Goal: Task Accomplishment & Management: Manage account settings

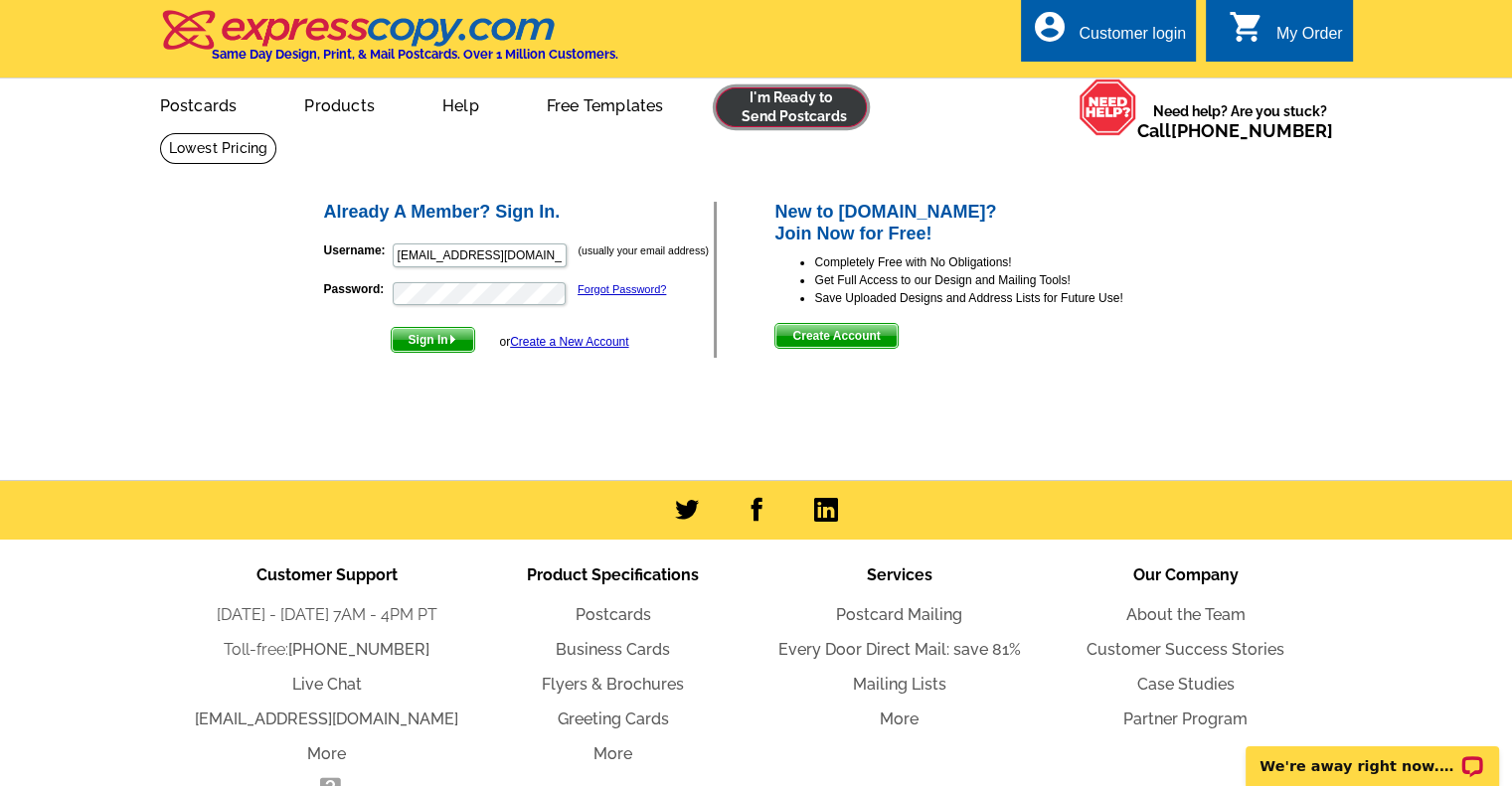
click at [769, 98] on link at bounding box center [791, 107] width 152 height 40
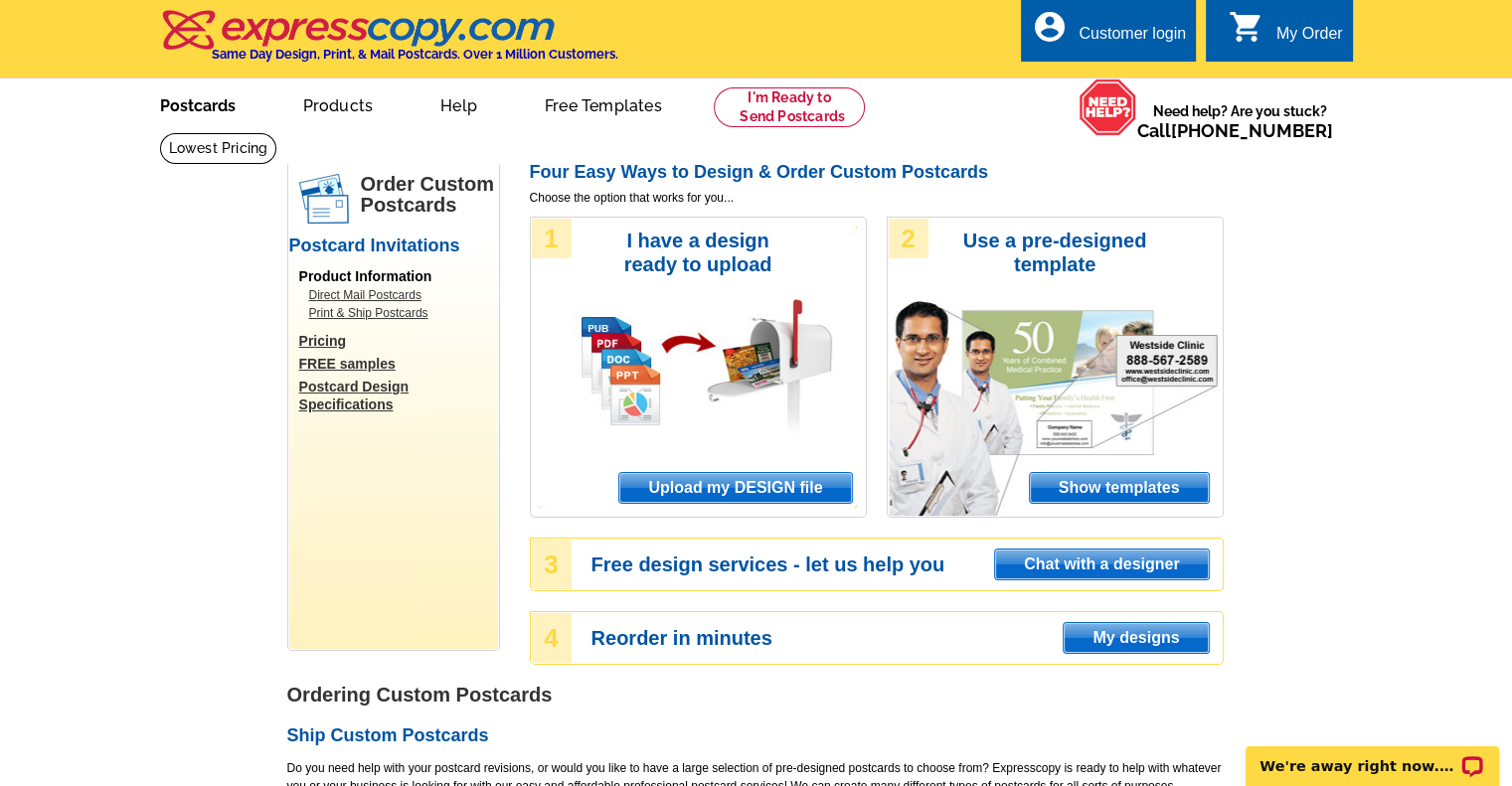
click at [212, 102] on link "Postcards" at bounding box center [198, 103] width 139 height 47
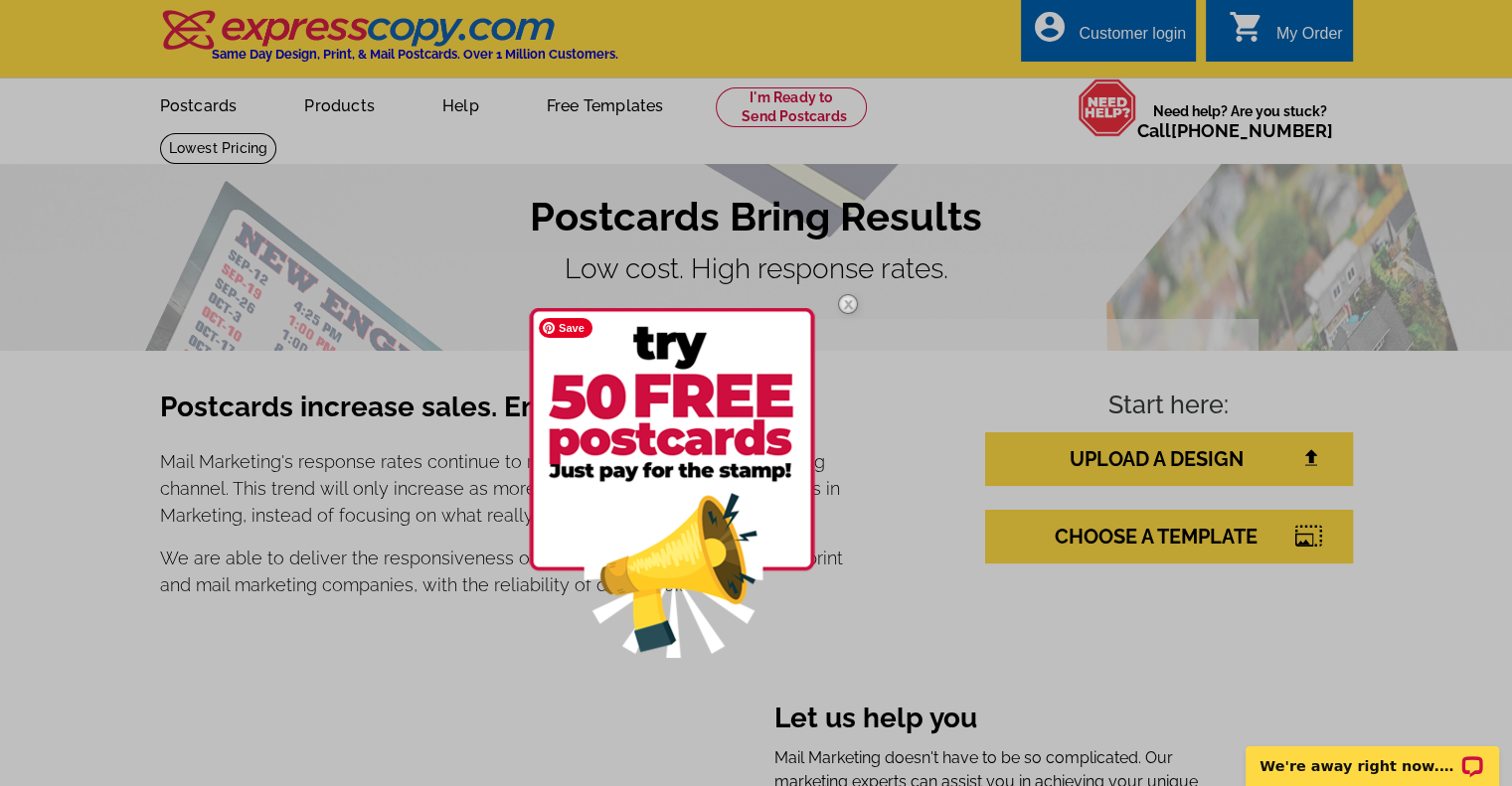
click at [660, 416] on img at bounding box center [672, 483] width 286 height 350
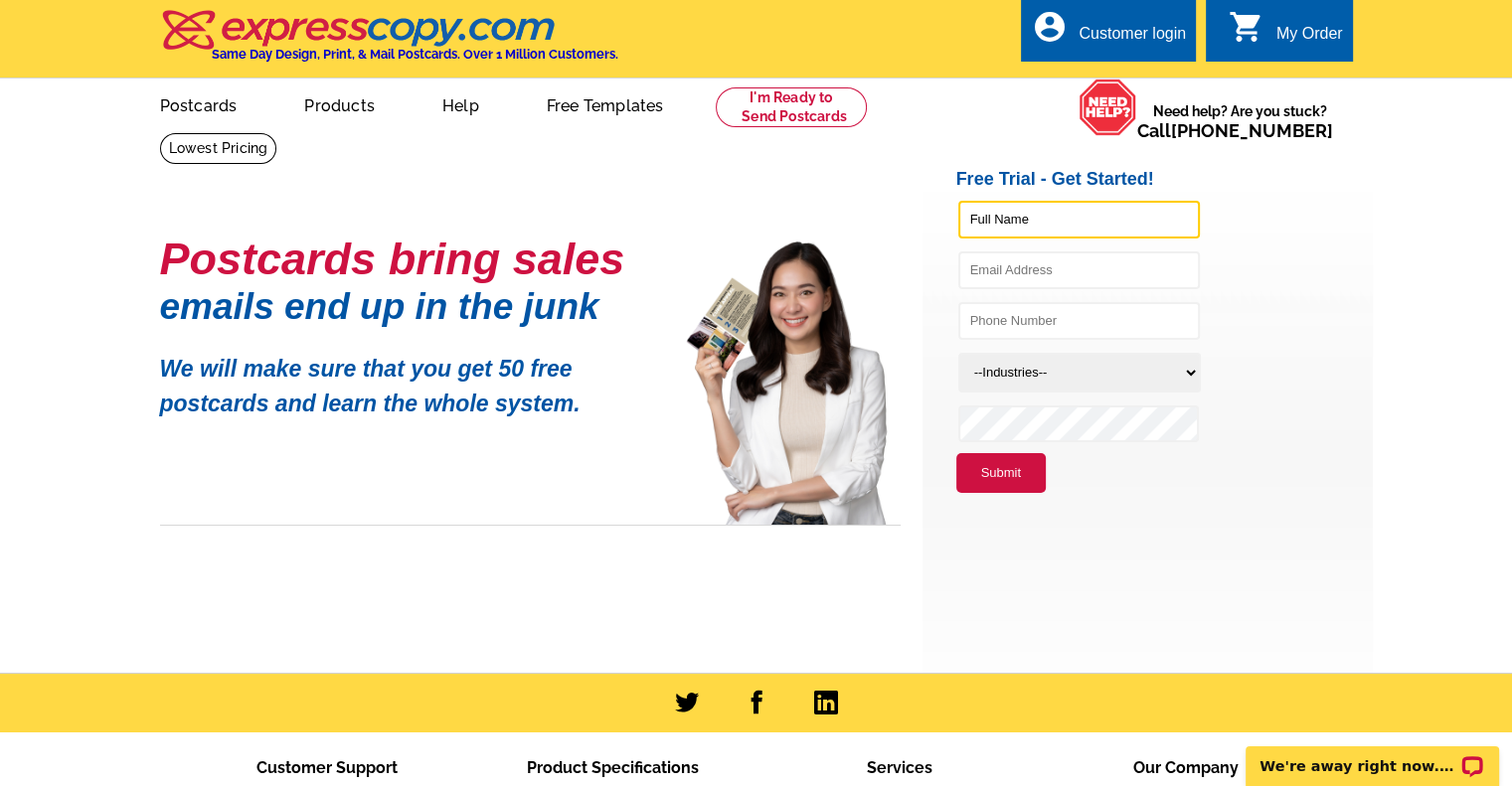
click at [989, 217] on input "text" at bounding box center [1079, 220] width 242 height 38
click at [1042, 224] on input "susan" at bounding box center [1079, 220] width 242 height 38
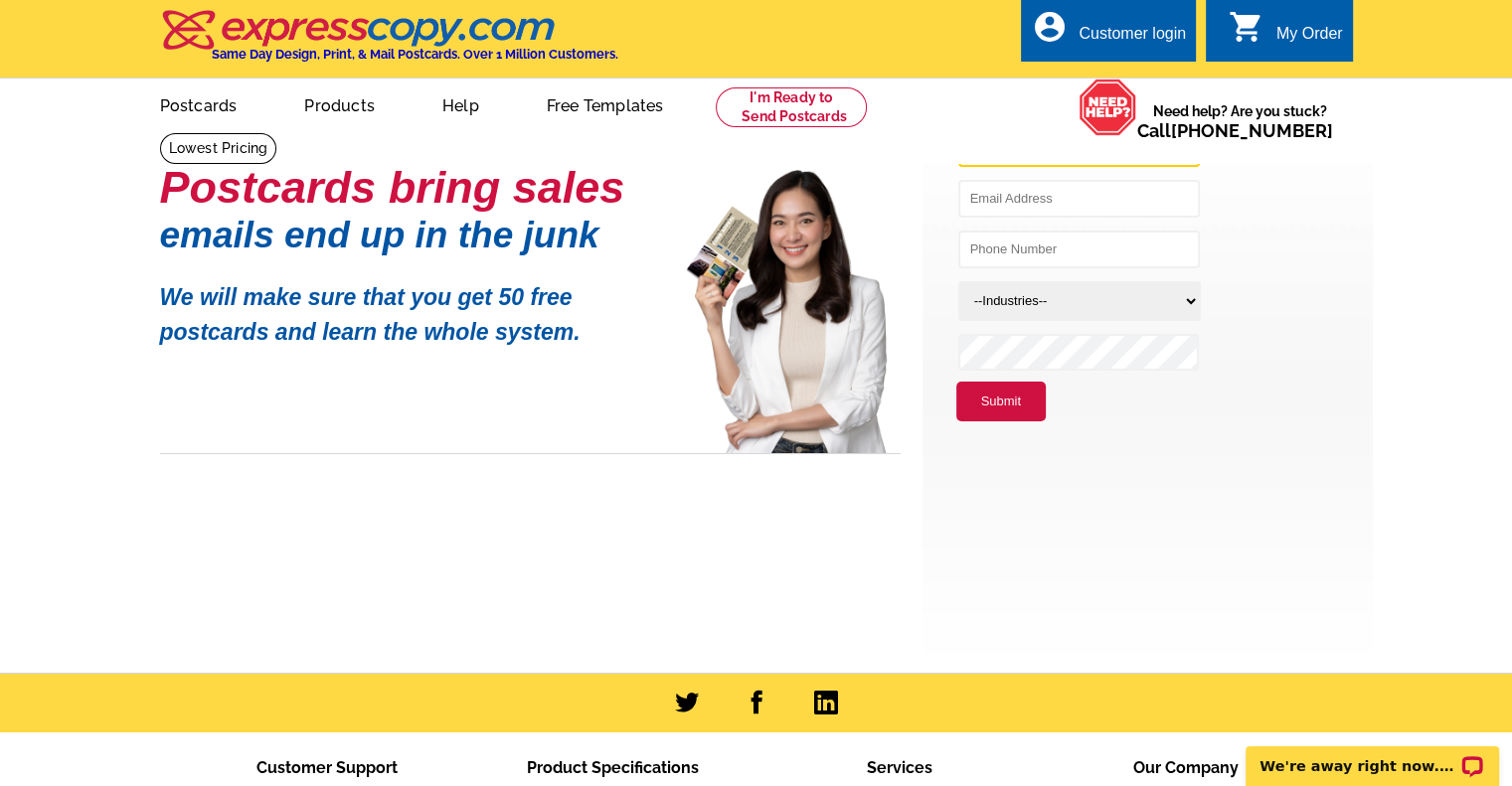
scroll to position [99, 0]
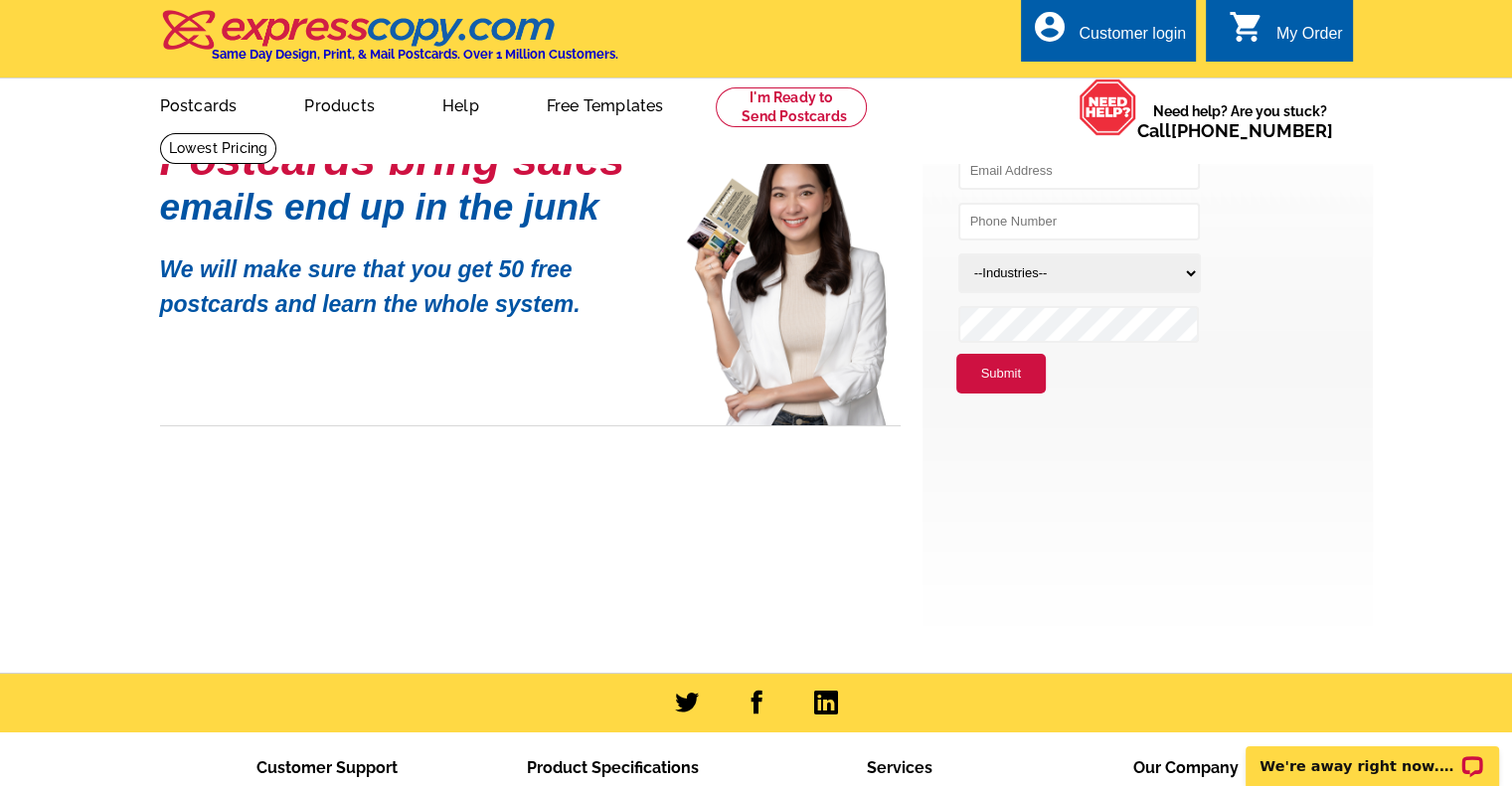
type input "susan legge"
click at [1003, 171] on input "text" at bounding box center [1079, 171] width 242 height 38
type input "susanleggeflrealtor@gmail.com"
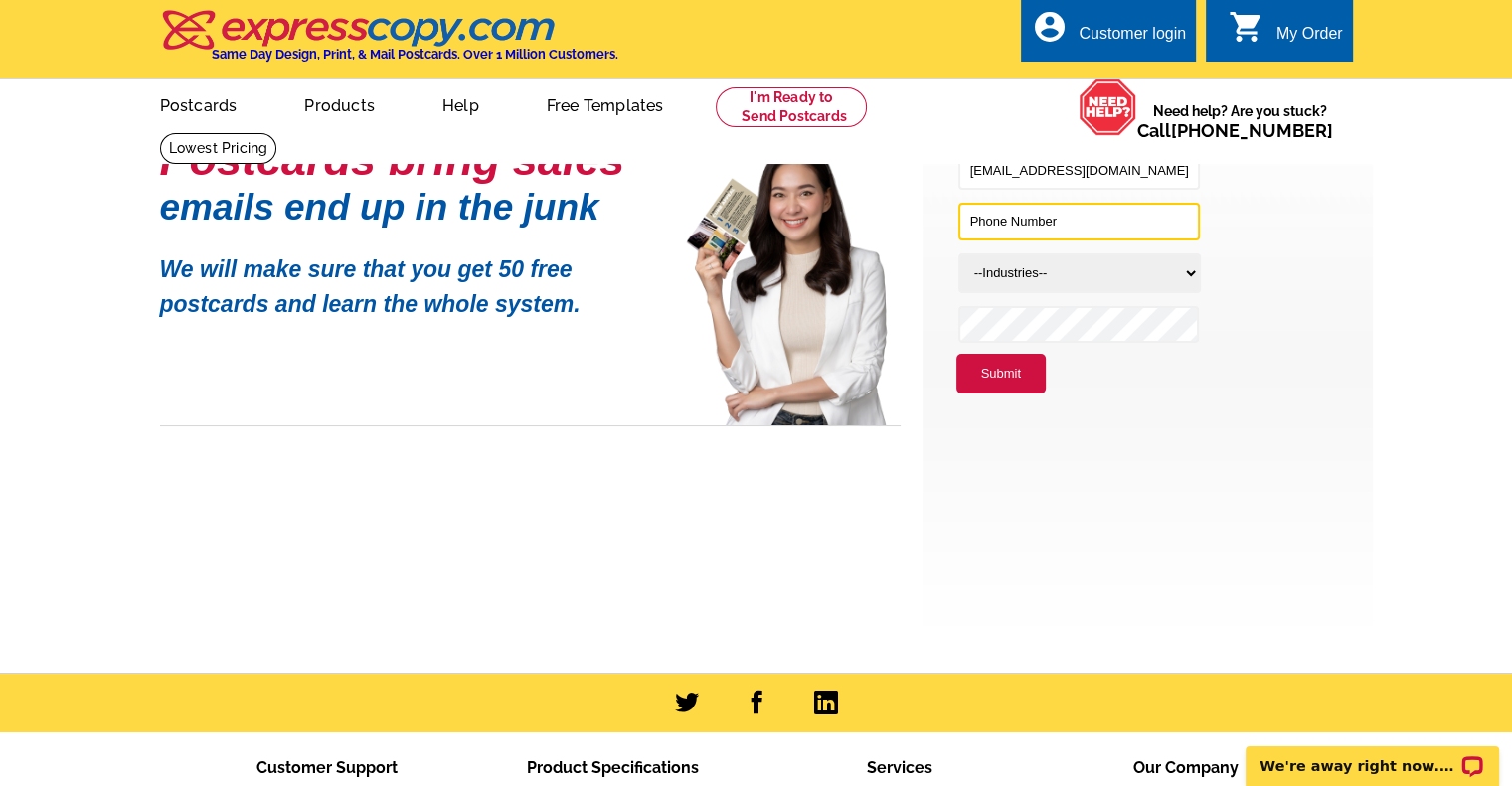
click at [1030, 219] on input "text" at bounding box center [1079, 222] width 242 height 38
type input "5614006633"
click at [1006, 268] on select "--Industries-- Residential Real Estate Accounting Agriculture Architecture Arts…" at bounding box center [1080, 273] width 243 height 40
select select "785"
click at [958, 253] on select "--Industries-- Residential Real Estate Accounting Agriculture Architecture Arts…" at bounding box center [1080, 273] width 243 height 40
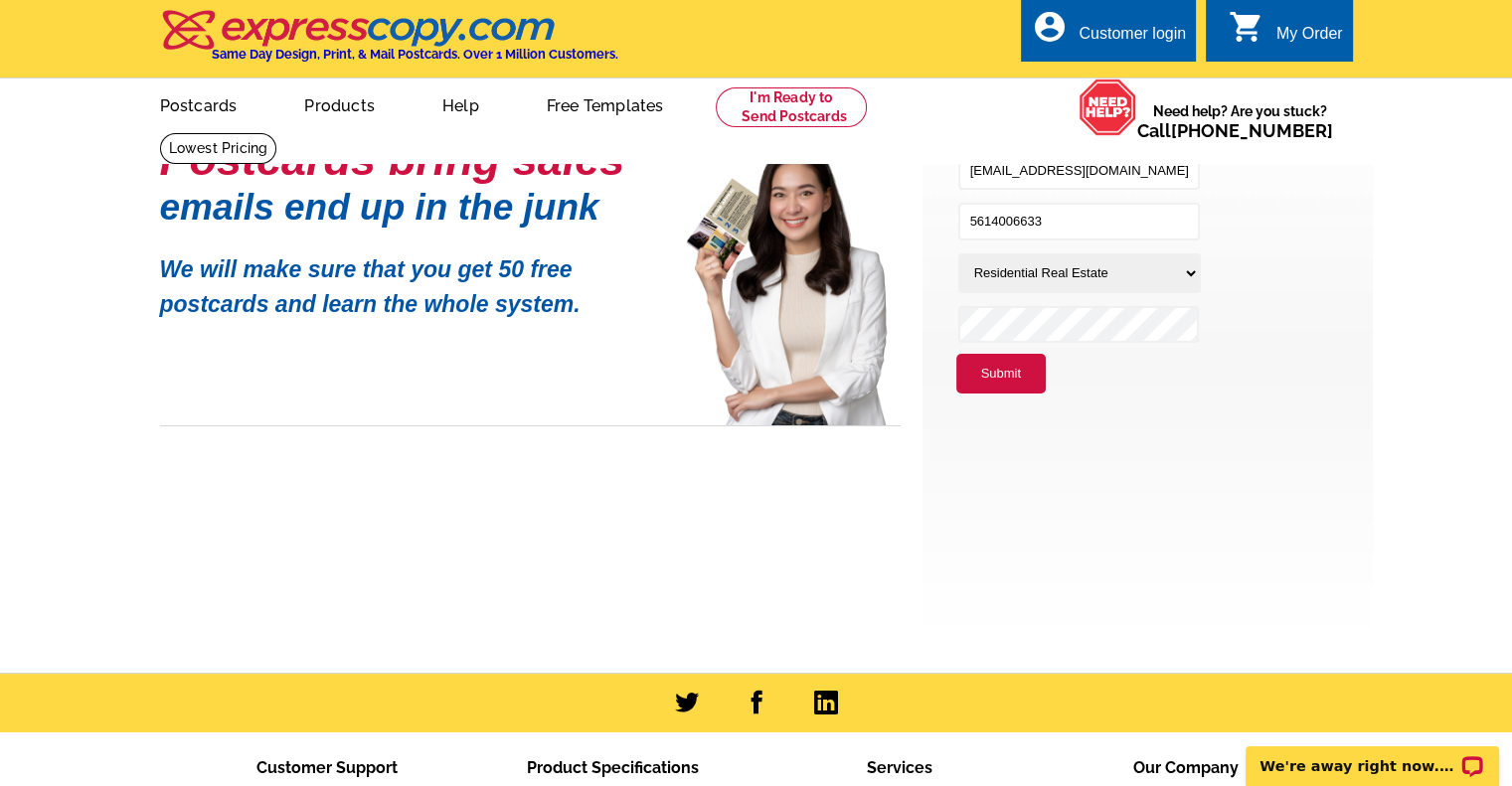
click at [986, 366] on button "Submit" at bounding box center [1001, 374] width 89 height 40
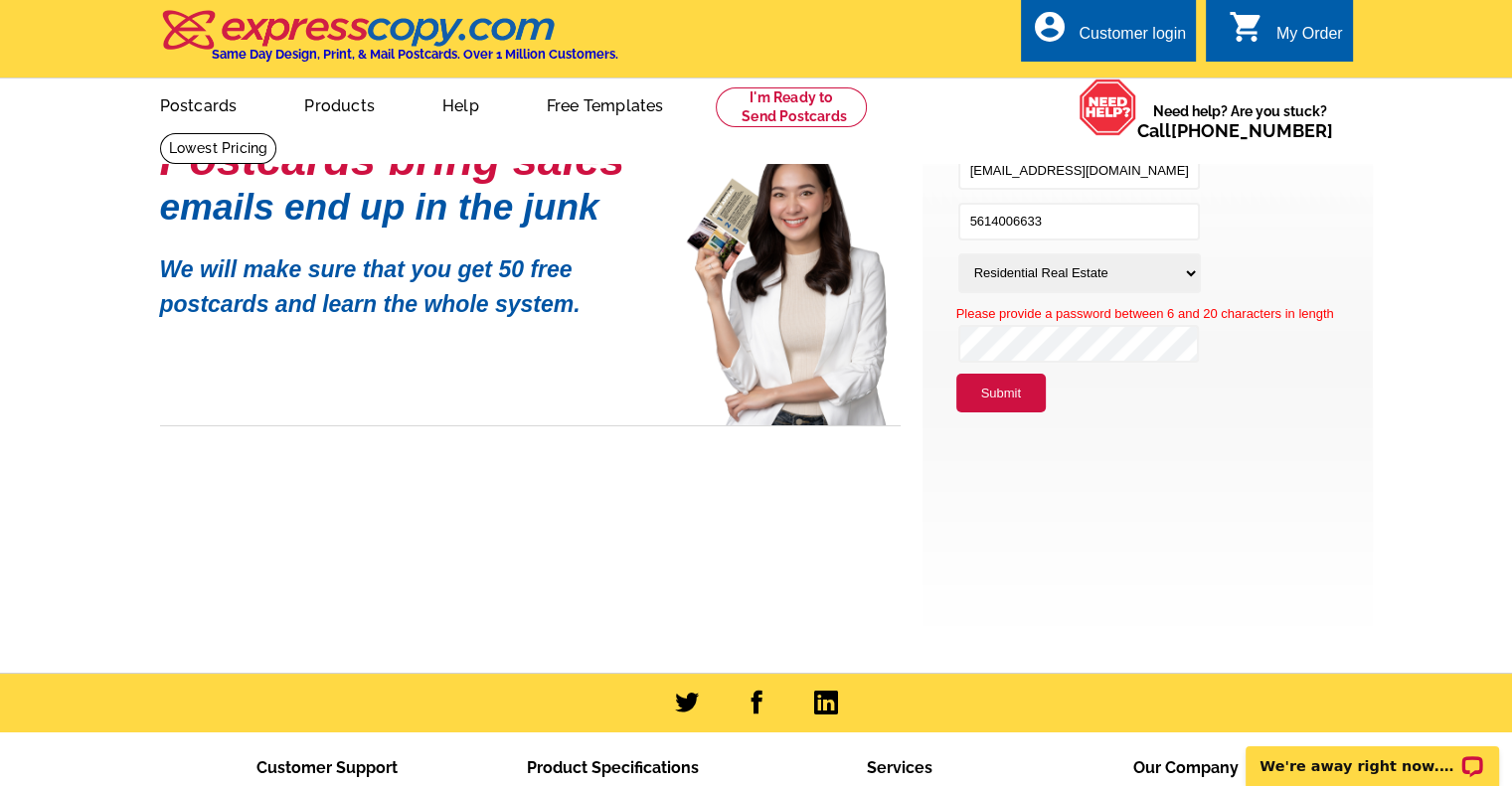
click at [843, 348] on div "Postcards bring sales emails end up in the junk We will make sure that you get …" at bounding box center [689, 205] width 462 height 304
click at [1003, 380] on button "Submit" at bounding box center [1001, 393] width 89 height 40
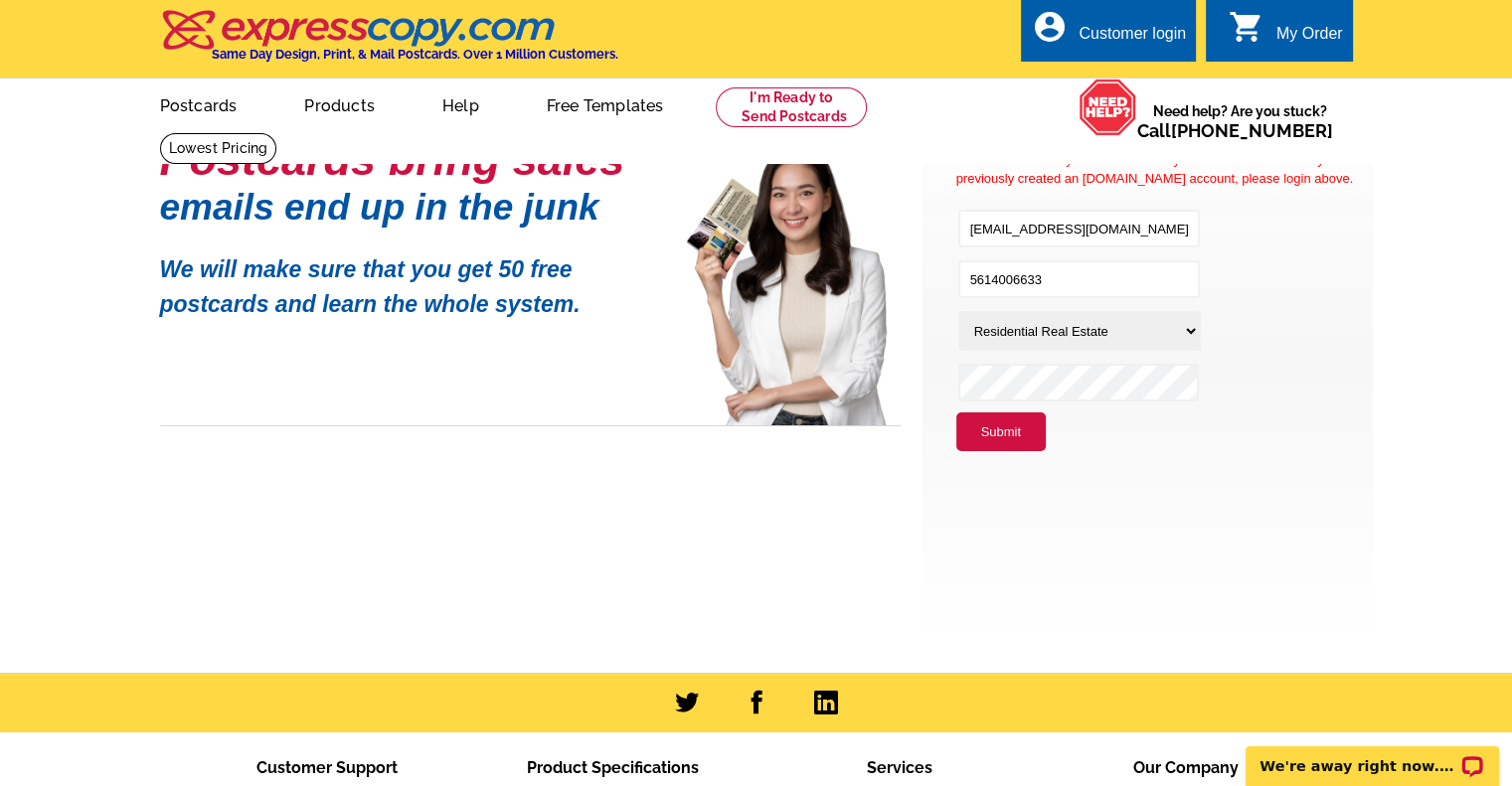
click at [1101, 25] on div "Customer login" at bounding box center [1132, 39] width 107 height 28
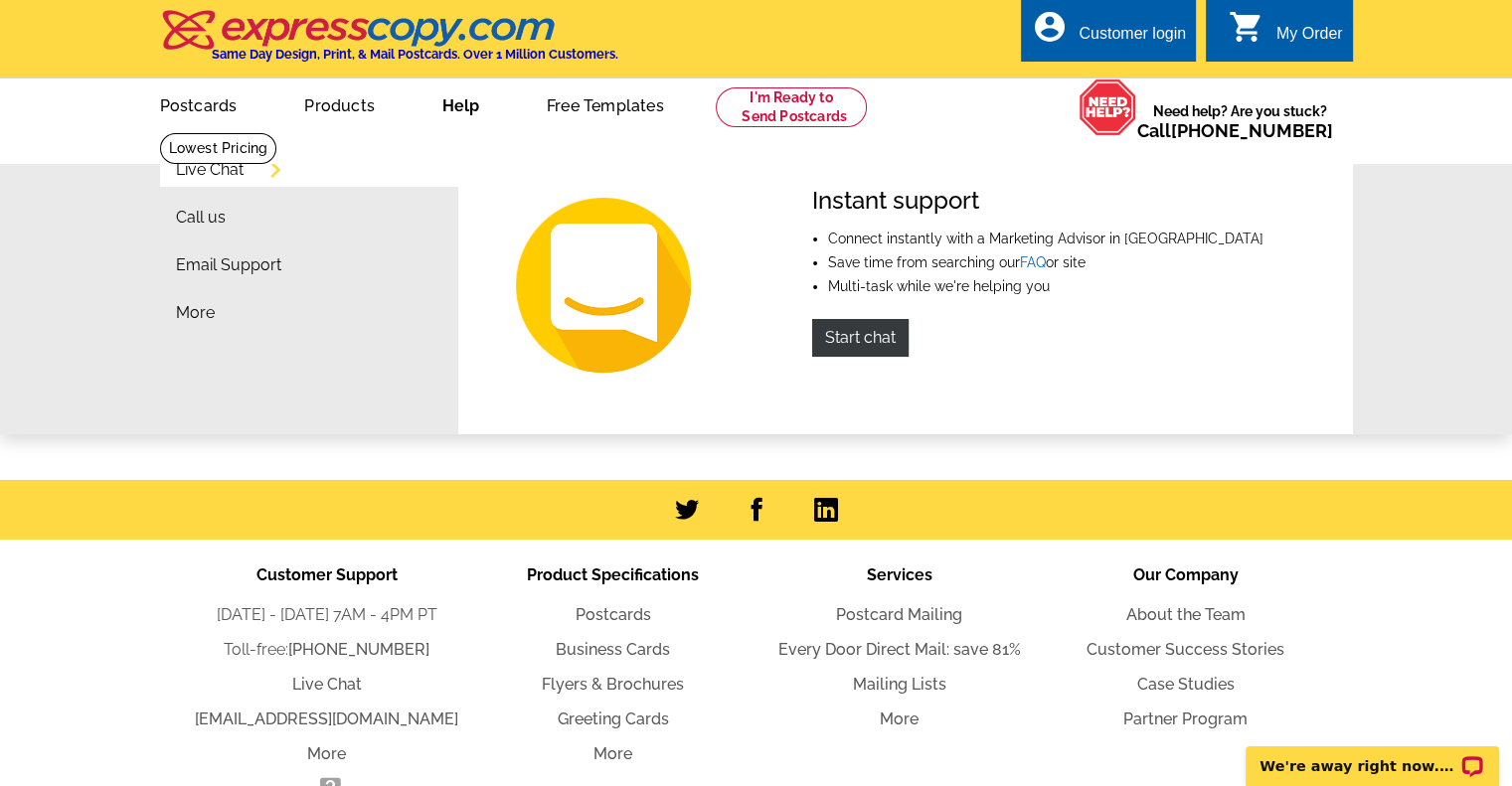
click at [1365, 207] on div "Live Chat Call us Email Support More Instant support Connect instantly with a M…" at bounding box center [756, 282] width 1512 height 303
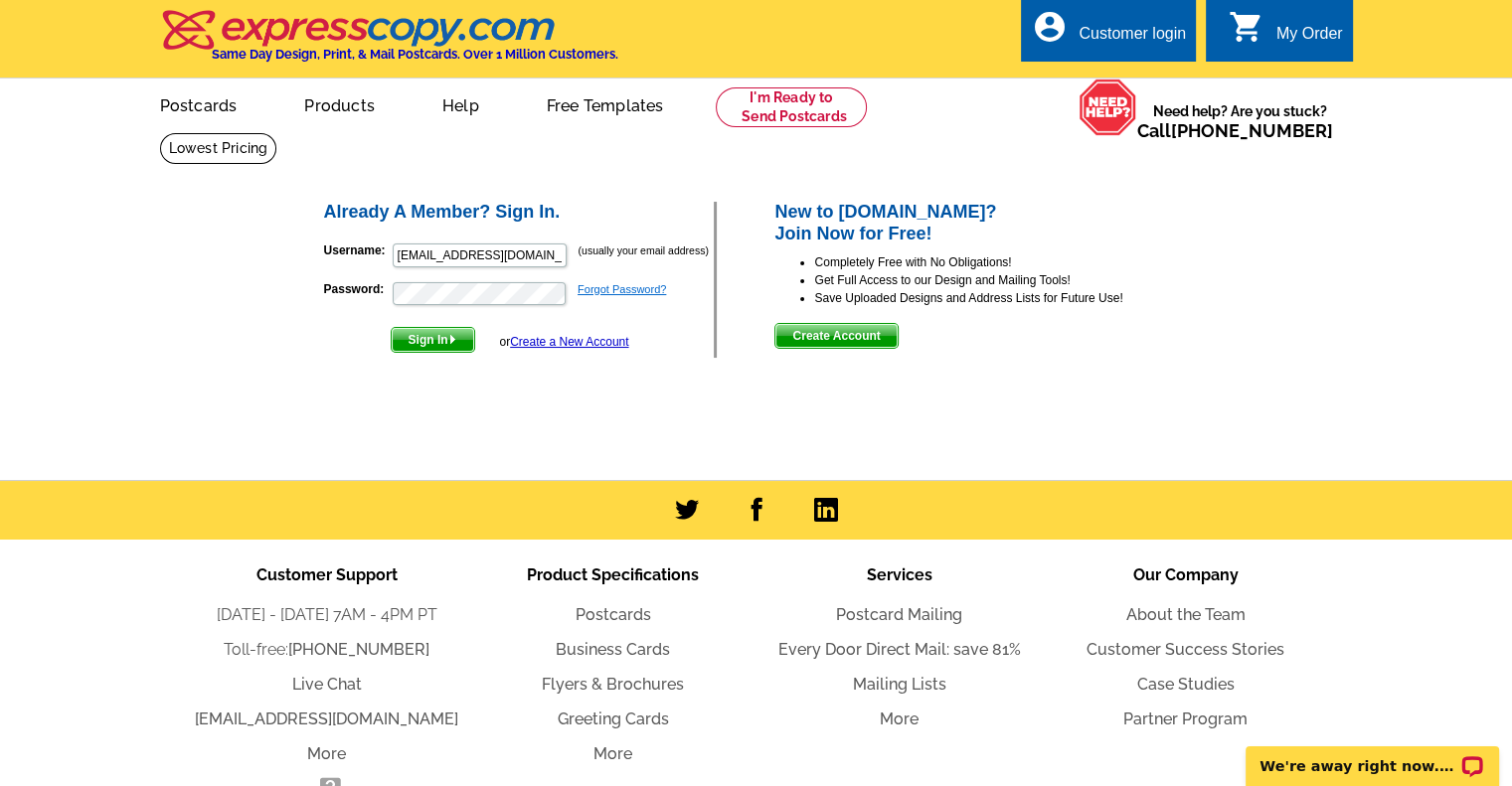
click at [620, 285] on link "Forgot Password?" at bounding box center [621, 289] width 88 height 12
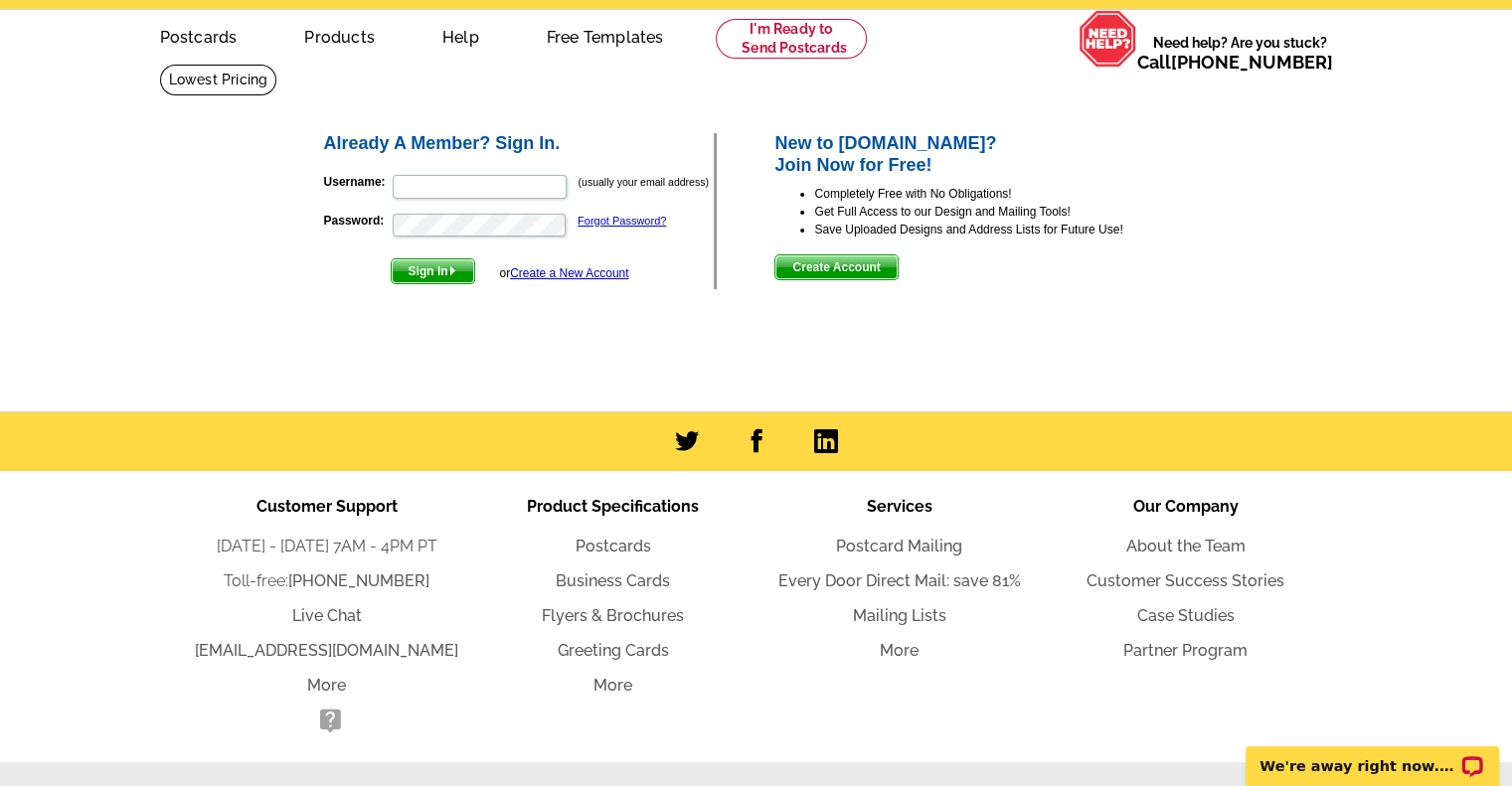
scroll to position [99, 0]
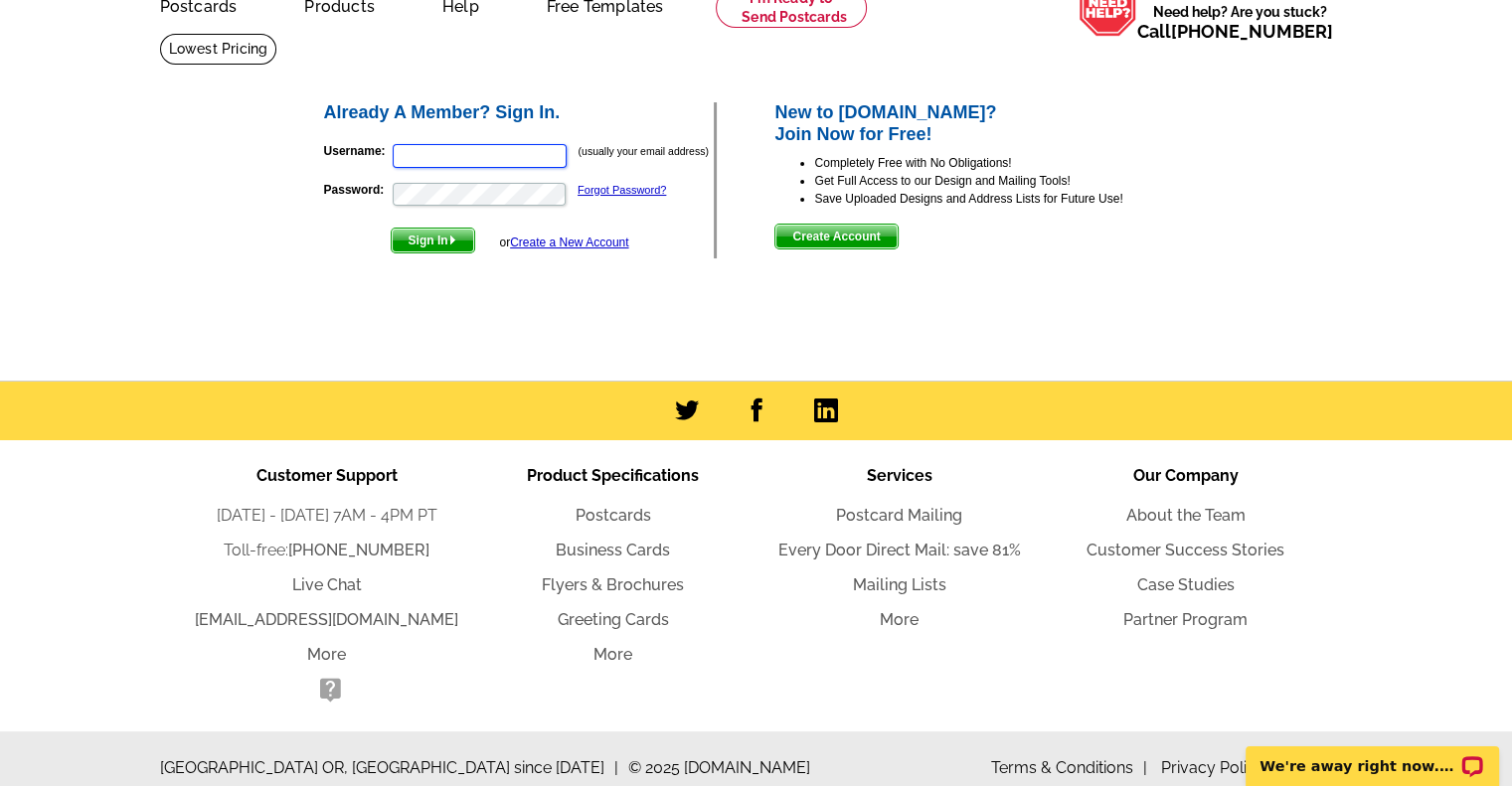
click at [449, 153] on input "Username:" at bounding box center [479, 156] width 174 height 24
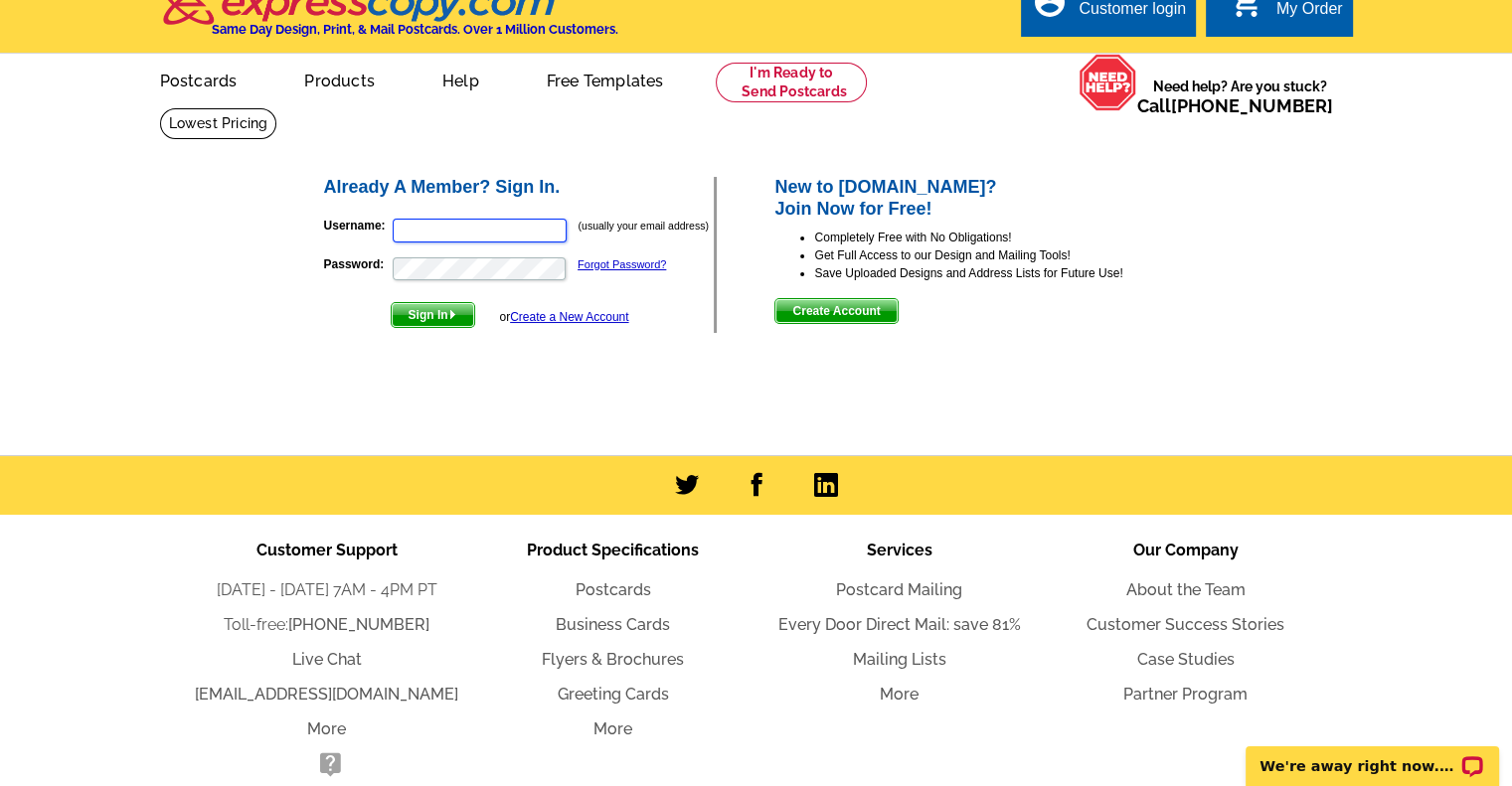
scroll to position [0, 0]
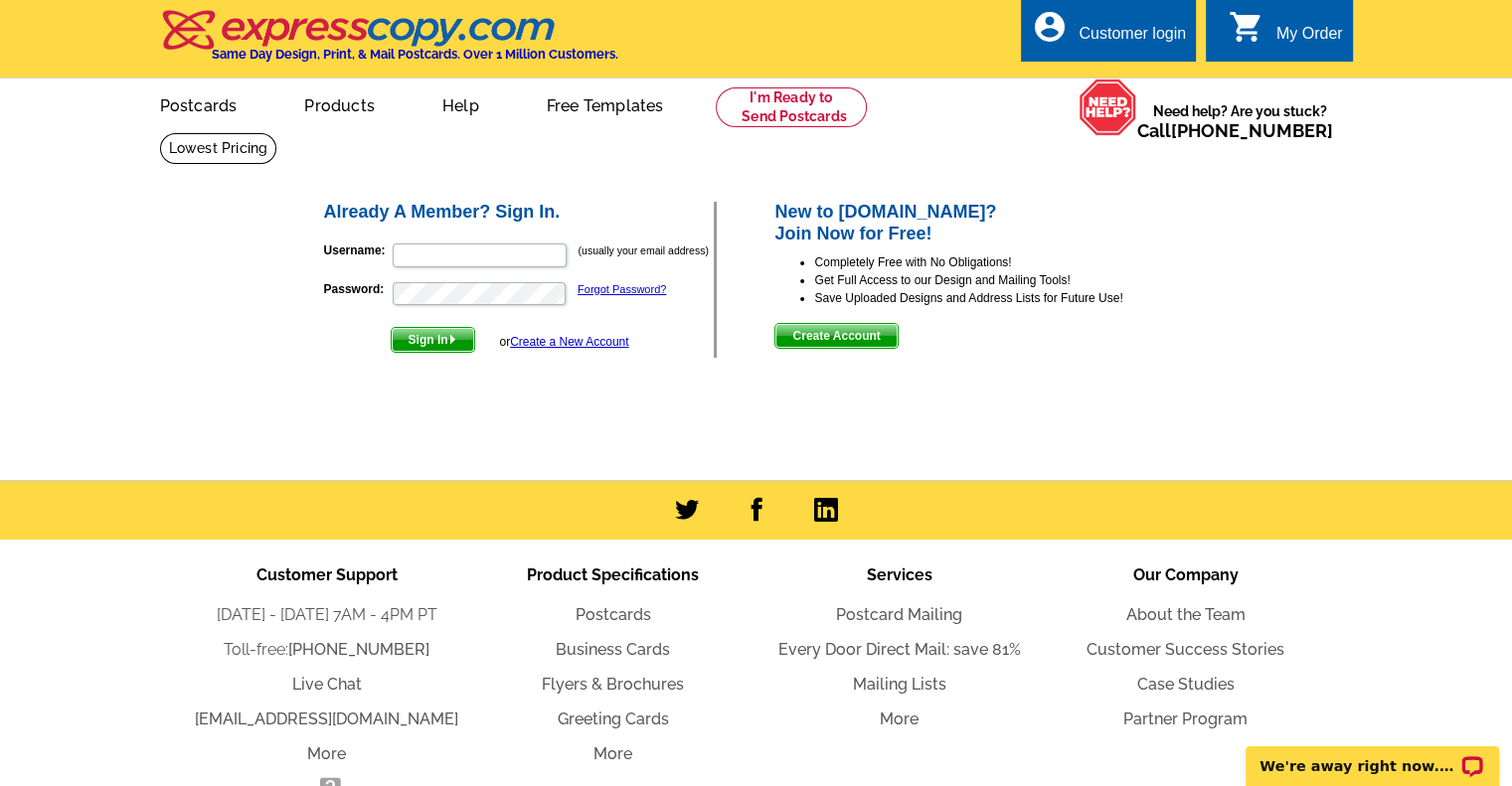
click at [827, 331] on span "Create Account" at bounding box center [836, 336] width 121 height 24
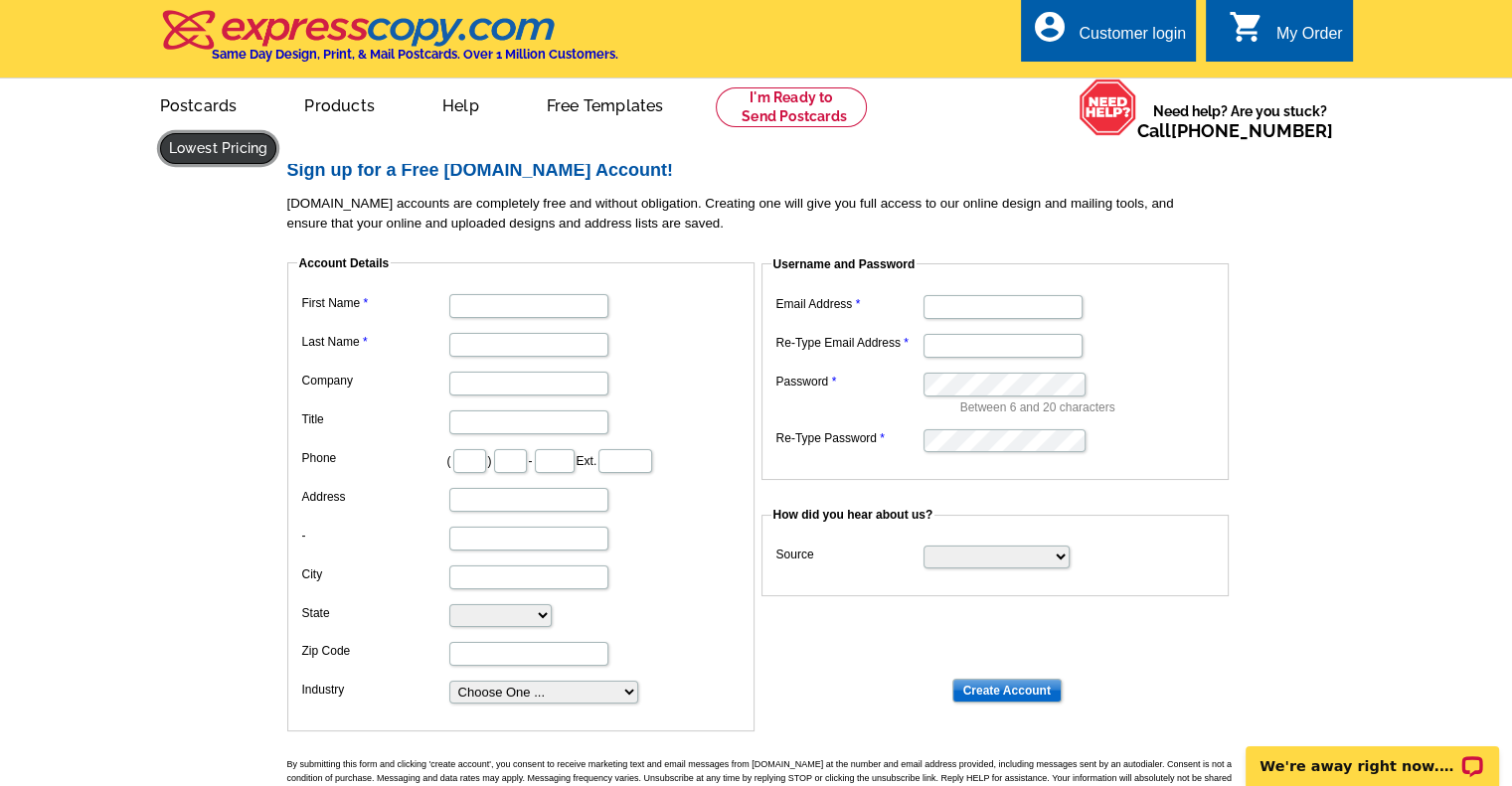
click at [277, 133] on link at bounding box center [219, 148] width 117 height 31
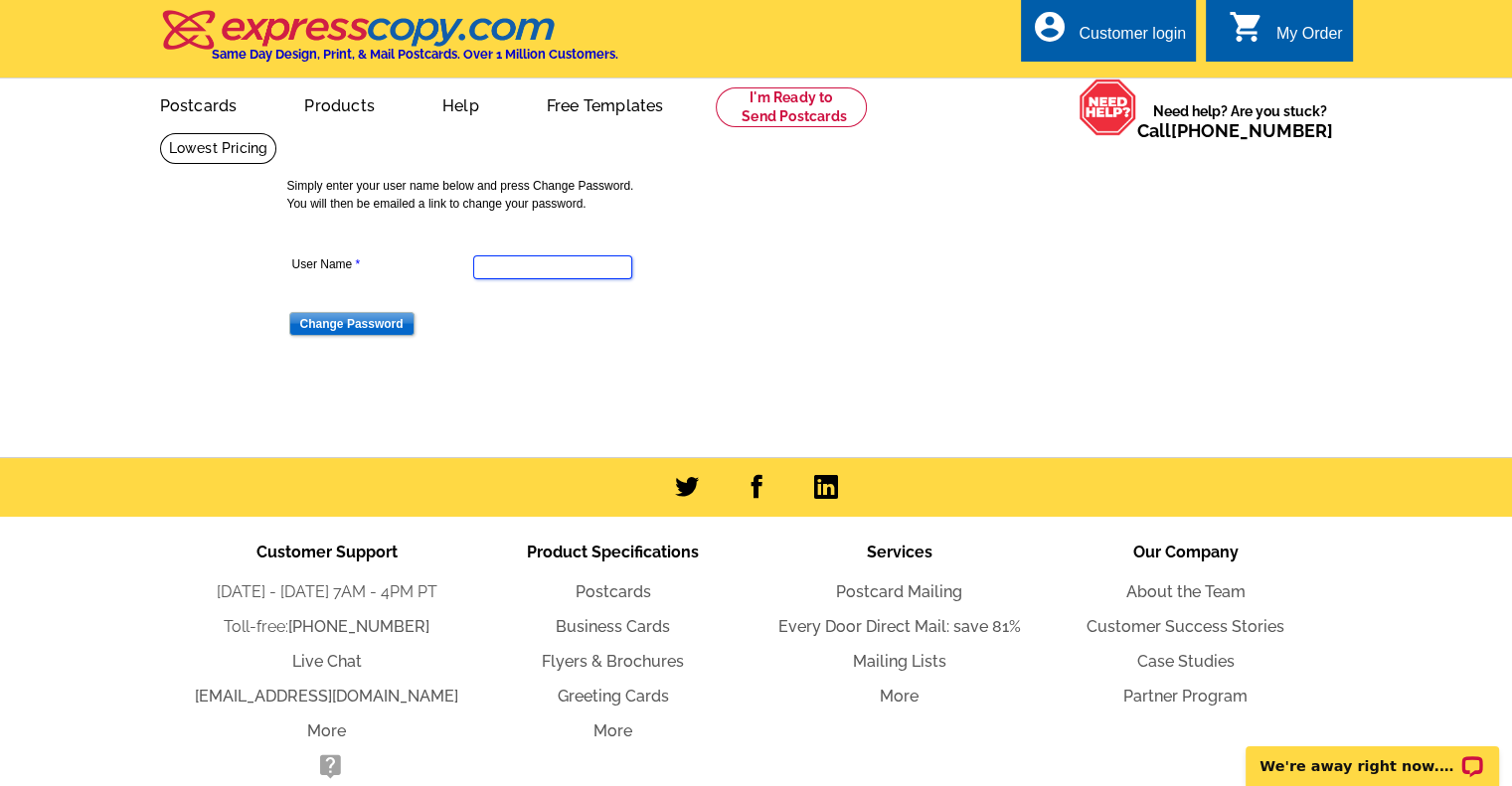
click at [522, 265] on input "User Name" at bounding box center [553, 267] width 159 height 24
type input "susanleggeflrealtor@gmail.com"
click at [353, 318] on input "Change Password" at bounding box center [352, 324] width 125 height 24
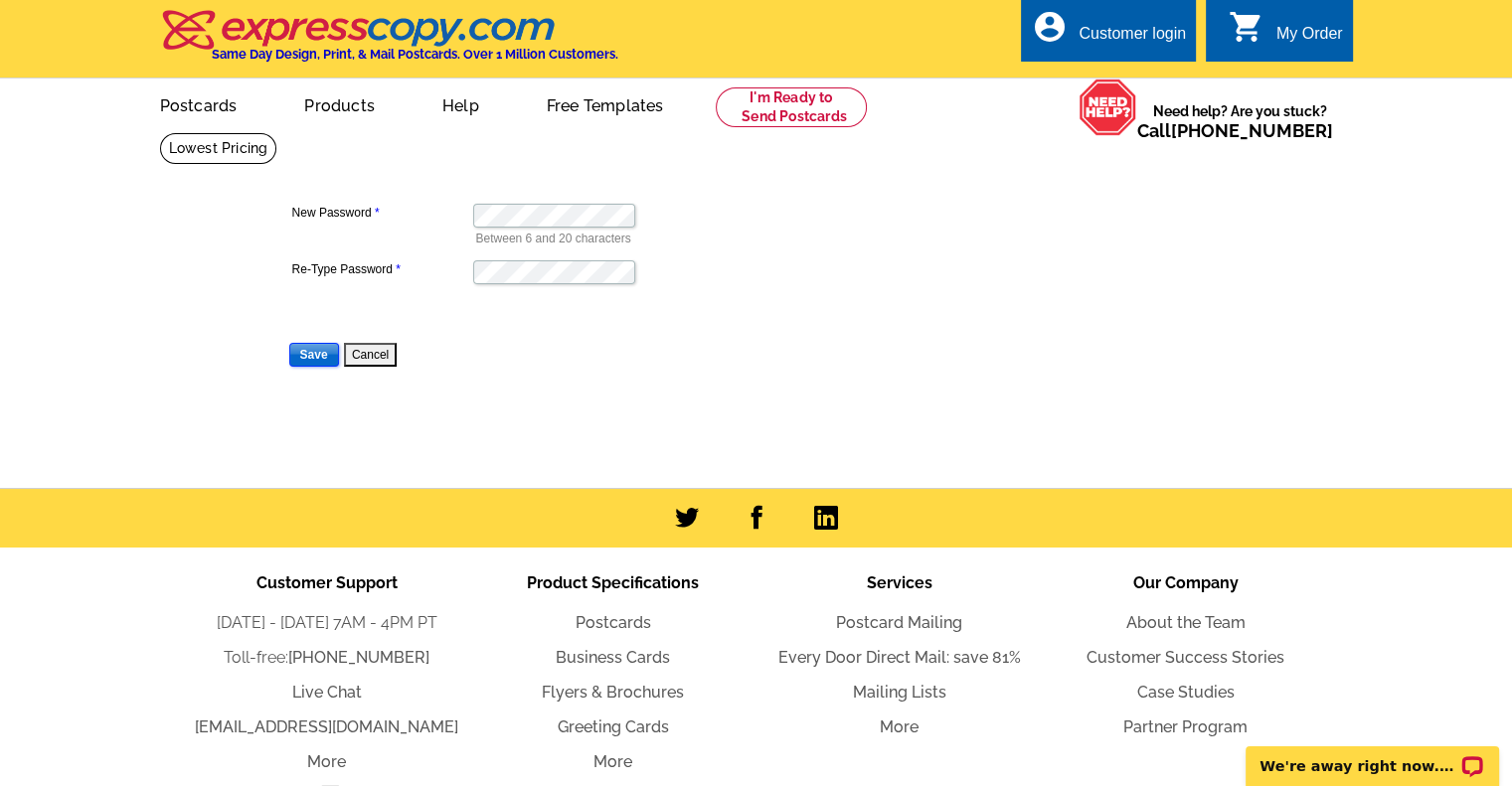
click at [312, 353] on input "Save" at bounding box center [314, 355] width 50 height 24
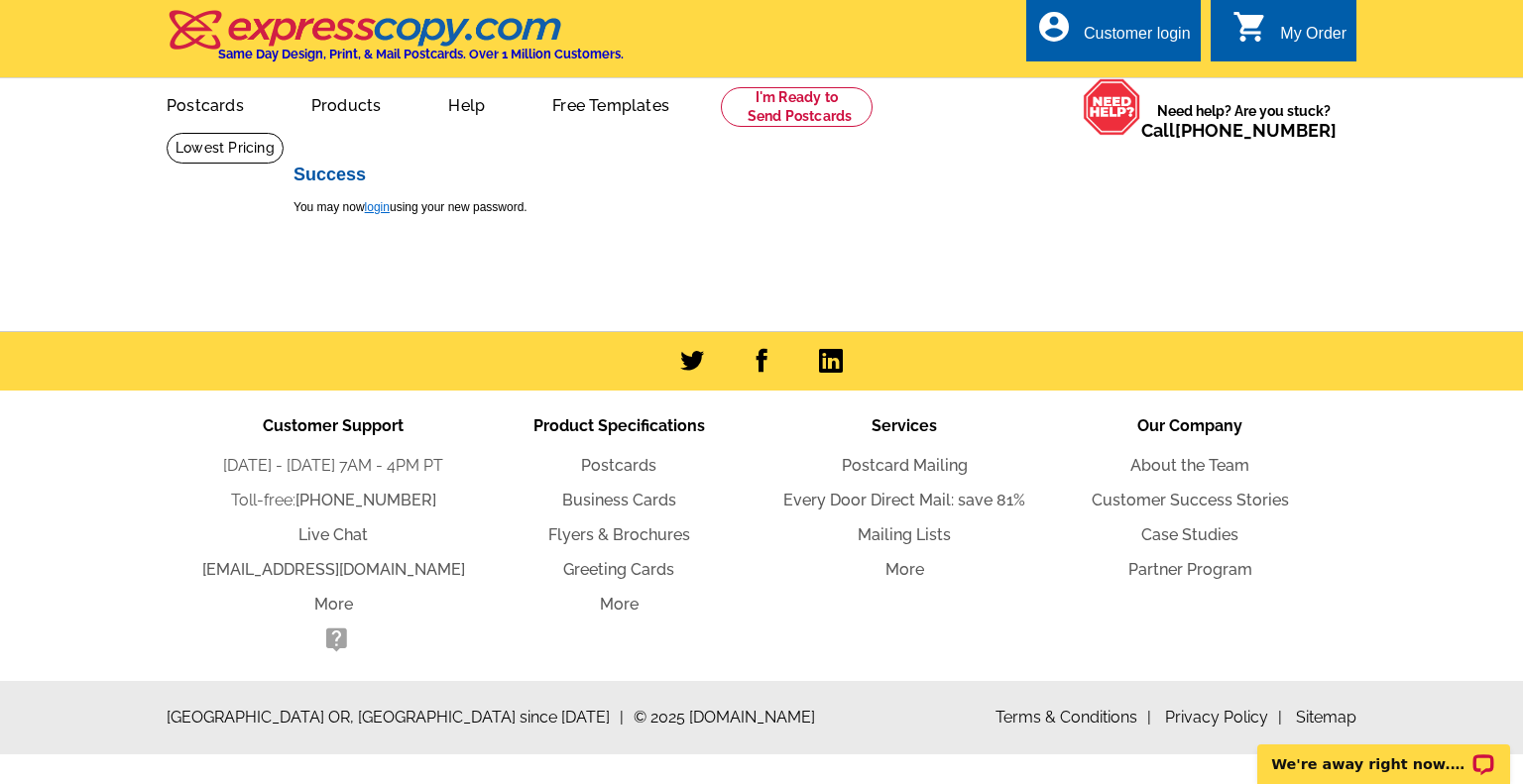
click at [381, 206] on link "login" at bounding box center [377, 207] width 25 height 14
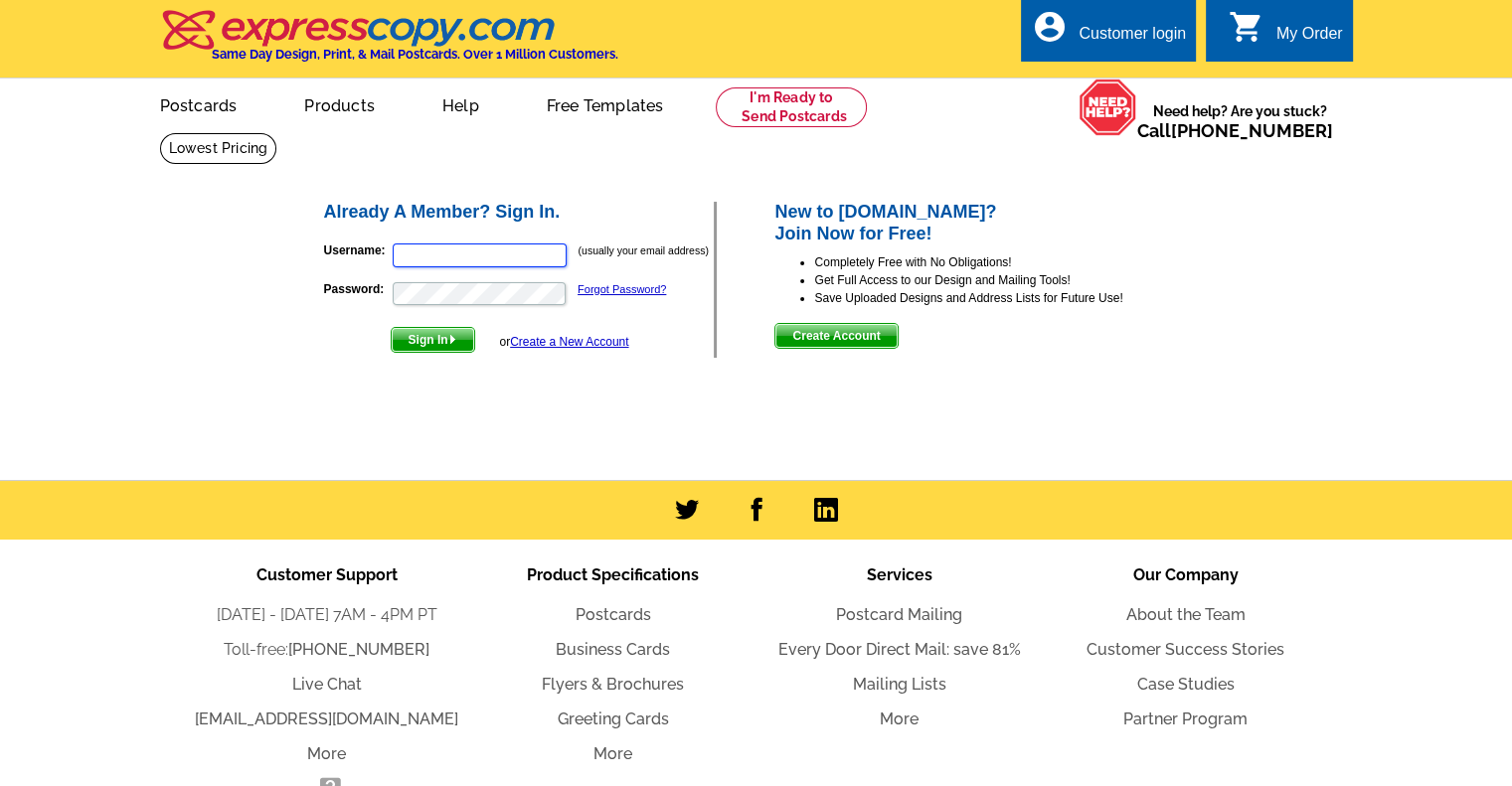
click at [461, 251] on input "Username:" at bounding box center [479, 255] width 174 height 24
type input "susanleggeflrealtor@gmail.com"
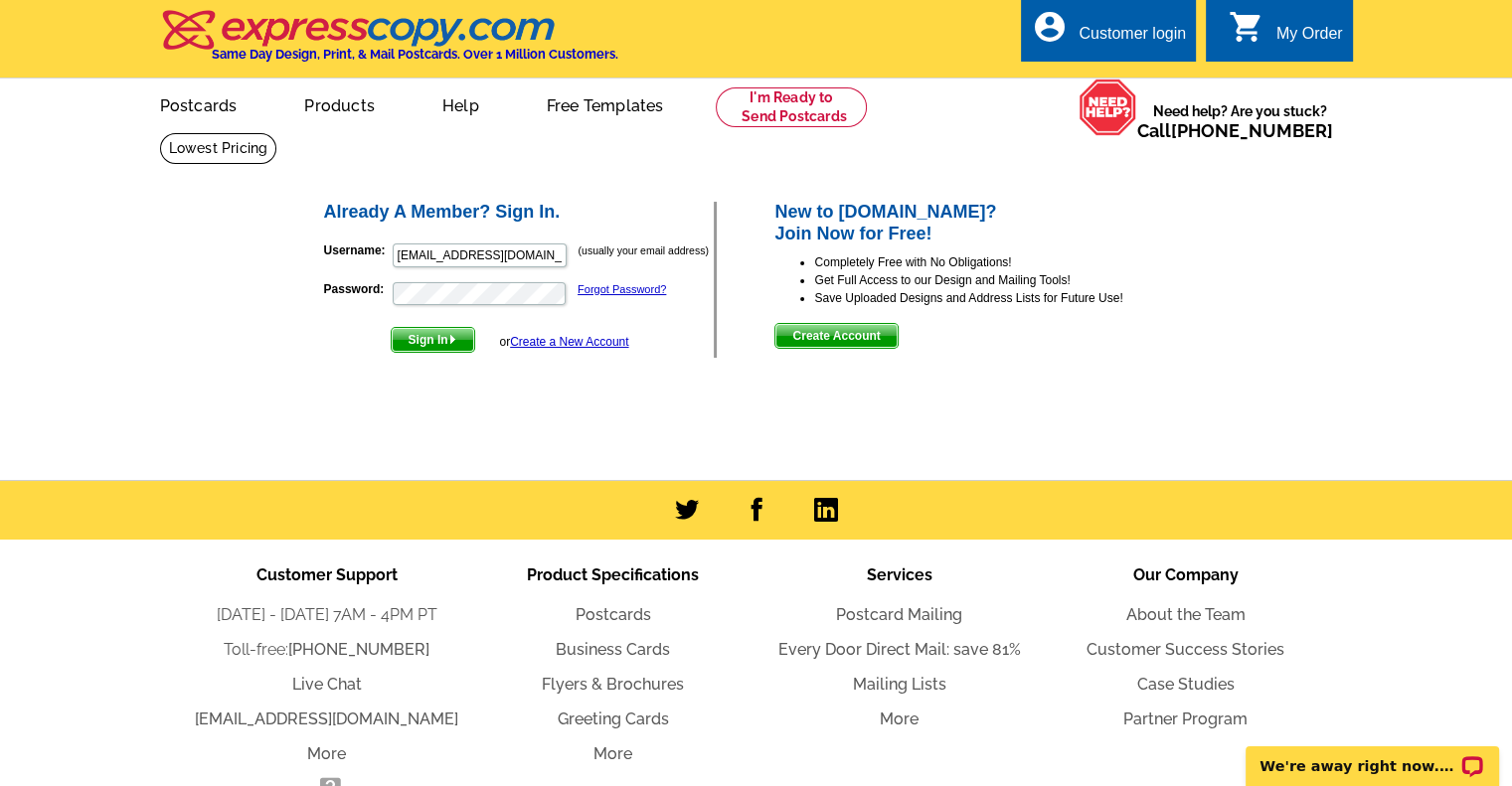
click at [424, 342] on span "Sign In" at bounding box center [432, 340] width 83 height 24
